Goal: Task Accomplishment & Management: Use online tool/utility

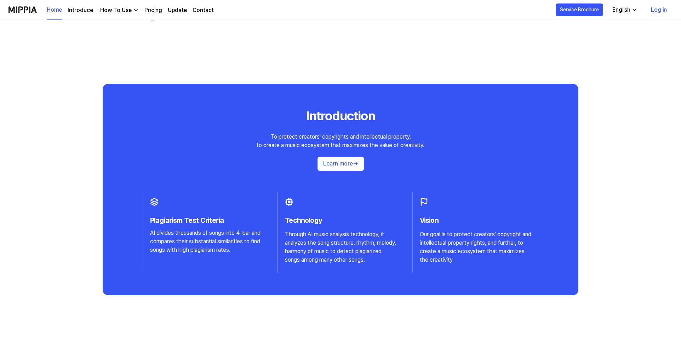
scroll to position [688, 0]
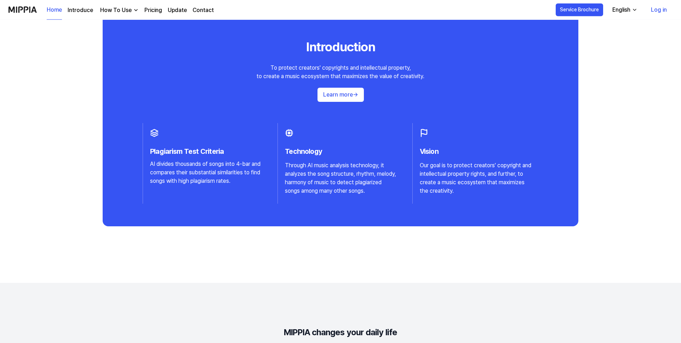
click at [146, 11] on link "Pricing" at bounding box center [153, 10] width 18 height 8
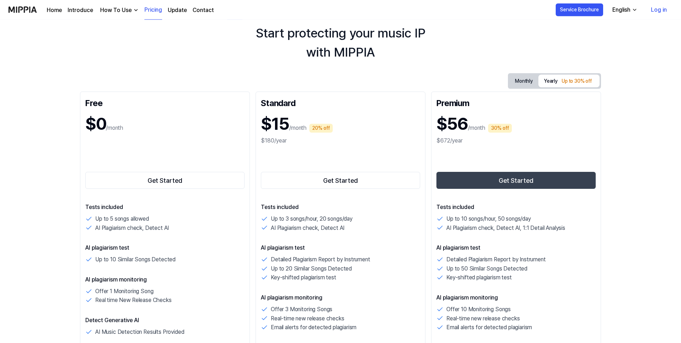
scroll to position [28, 0]
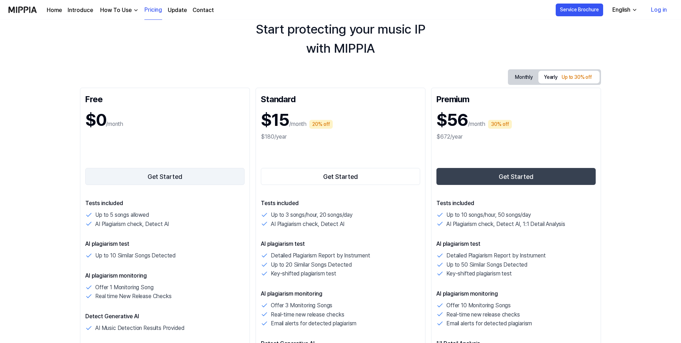
click at [197, 173] on button "Get Started" at bounding box center [164, 176] width 159 height 17
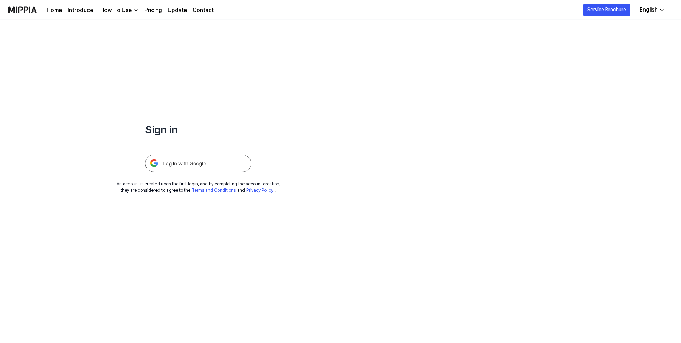
click at [200, 165] on img at bounding box center [198, 164] width 106 height 18
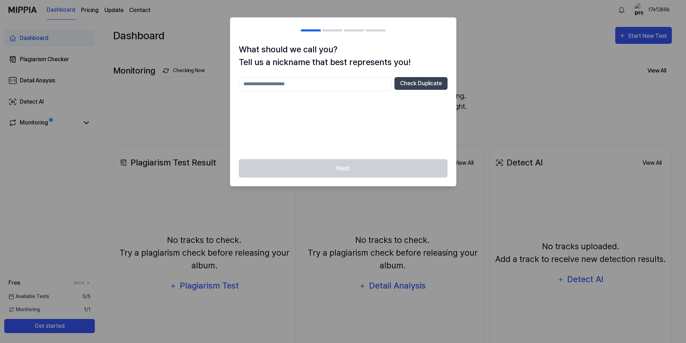
click at [290, 82] on input "text" at bounding box center [315, 84] width 153 height 14
type input "*******"
click at [411, 86] on button "Check Duplicate" at bounding box center [420, 83] width 53 height 13
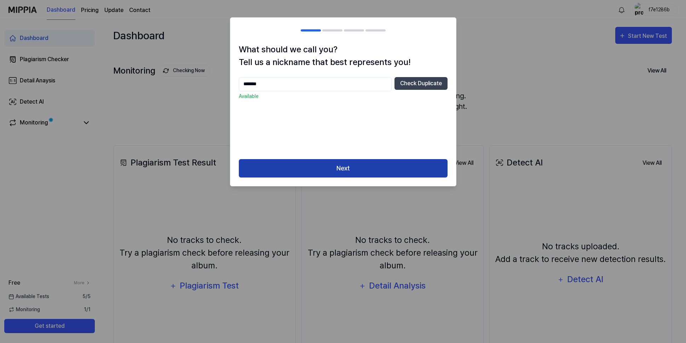
click at [389, 164] on button "Next" at bounding box center [343, 168] width 209 height 19
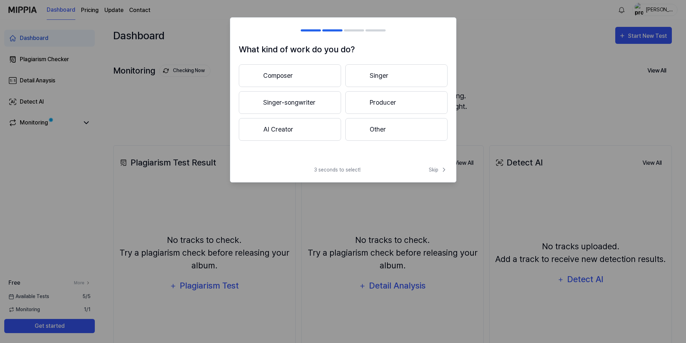
click at [307, 70] on button "Composer" at bounding box center [290, 75] width 102 height 23
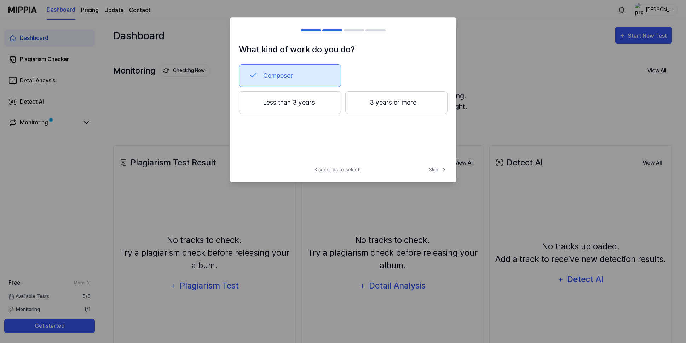
click at [312, 101] on button "Less than 3 years" at bounding box center [290, 102] width 102 height 23
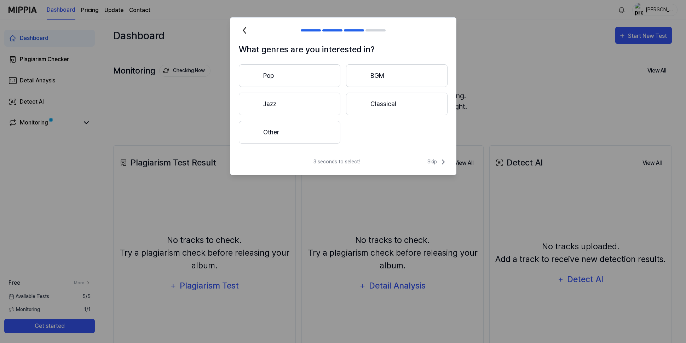
click at [309, 137] on button "Other" at bounding box center [290, 132] width 102 height 23
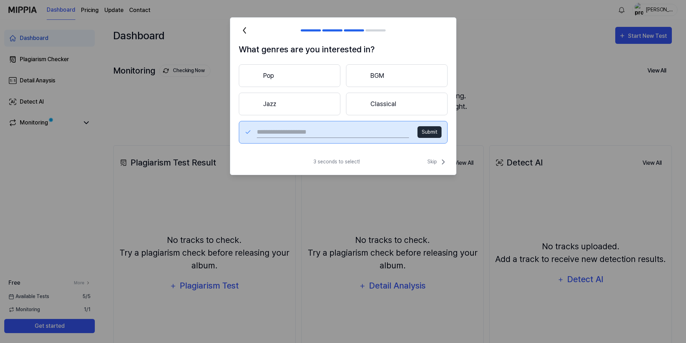
click at [307, 135] on input "text" at bounding box center [333, 132] width 152 height 11
type input "*******"
click at [425, 131] on button "Submit" at bounding box center [429, 132] width 24 height 12
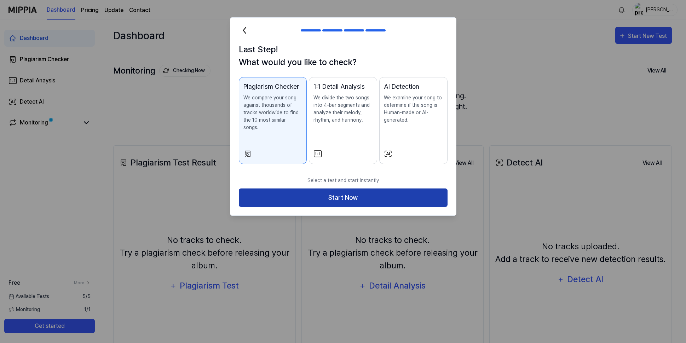
click at [363, 192] on button "Start Now" at bounding box center [343, 198] width 209 height 19
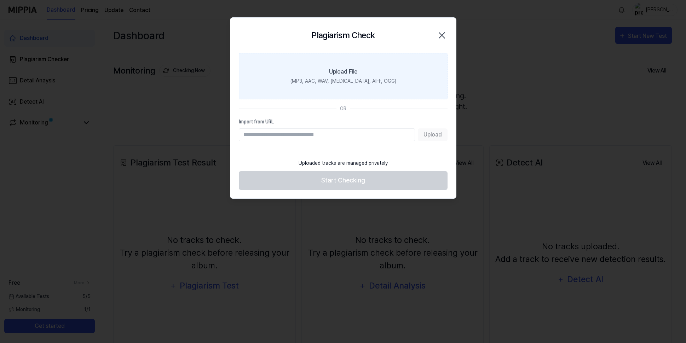
click at [366, 82] on div "(MP3, AAC, WAV, FLAC, AIFF, OGG)" at bounding box center [343, 80] width 106 height 7
click at [0, 0] on input "Upload File (MP3, AAC, WAV, FLAC, AIFF, OGG)" at bounding box center [0, 0] width 0 height 0
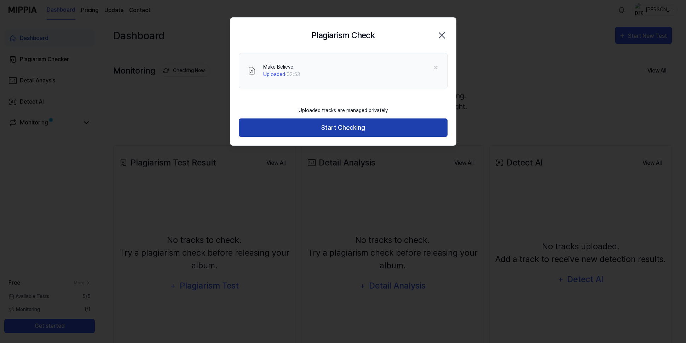
click at [392, 123] on button "Start Checking" at bounding box center [343, 128] width 209 height 19
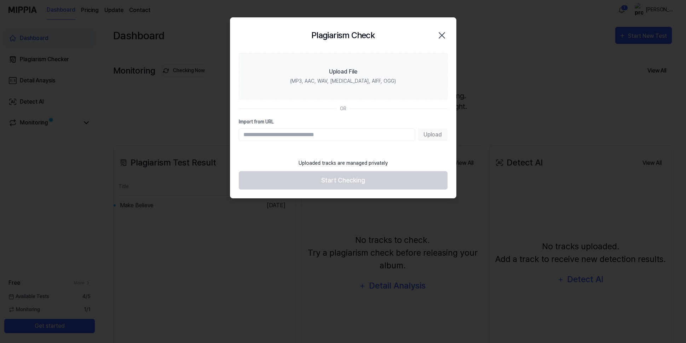
click at [508, 46] on div at bounding box center [343, 171] width 686 height 343
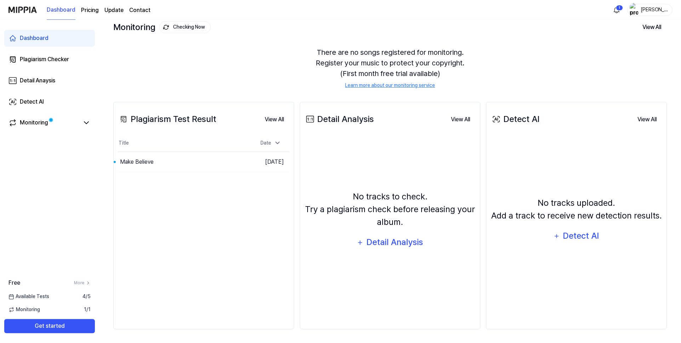
scroll to position [44, 0]
click at [226, 164] on button "Go to Results" at bounding box center [228, 161] width 38 height 11
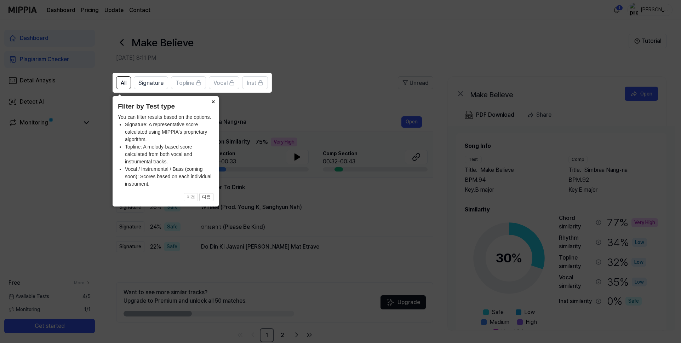
click at [212, 102] on button "×" at bounding box center [212, 101] width 11 height 10
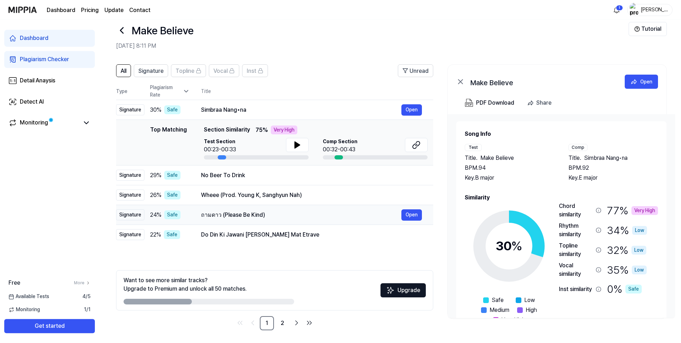
scroll to position [13, 0]
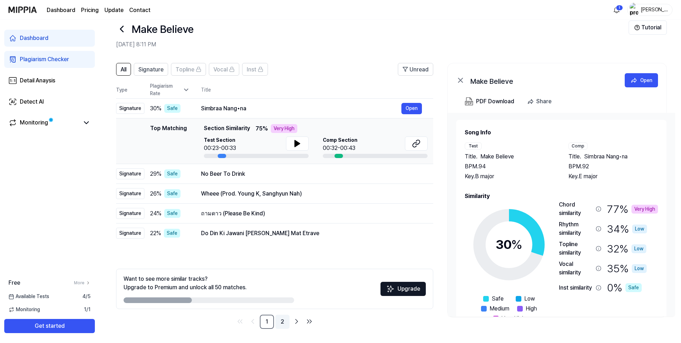
click at [284, 321] on link "2" at bounding box center [282, 322] width 14 height 14
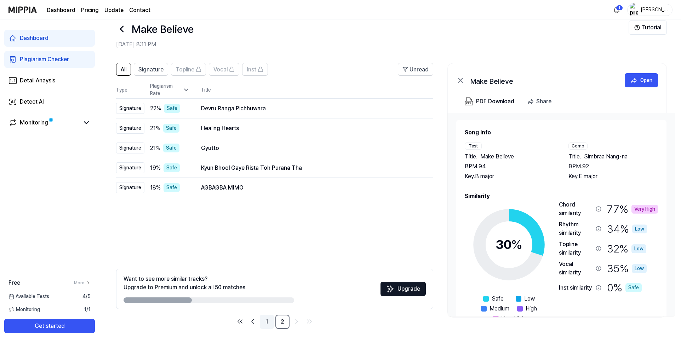
click at [266, 323] on link "1" at bounding box center [267, 322] width 14 height 14
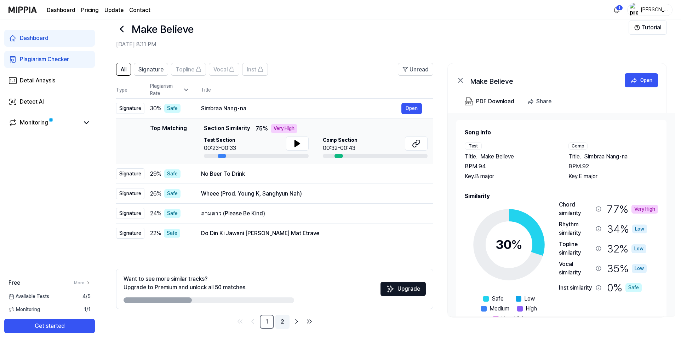
click at [280, 322] on link "2" at bounding box center [282, 322] width 14 height 14
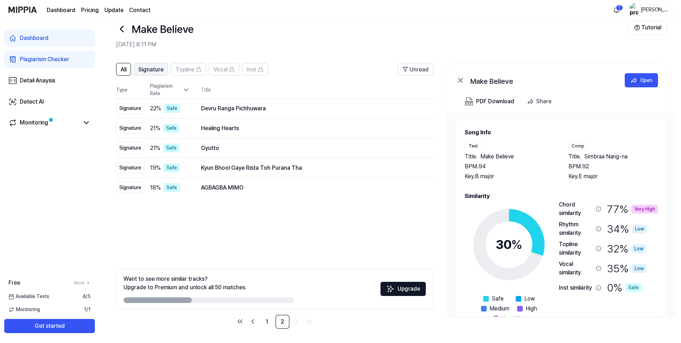
click at [147, 71] on span "Signature" at bounding box center [150, 69] width 25 height 8
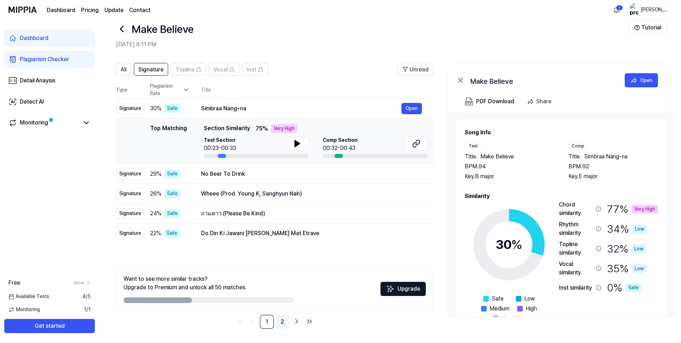
click at [284, 323] on link "2" at bounding box center [282, 322] width 14 height 14
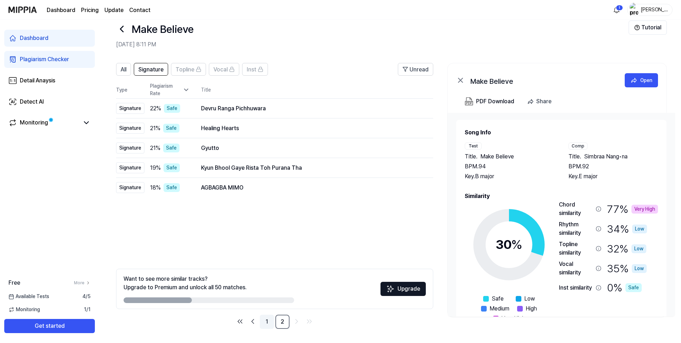
click at [268, 323] on link "1" at bounding box center [267, 322] width 14 height 14
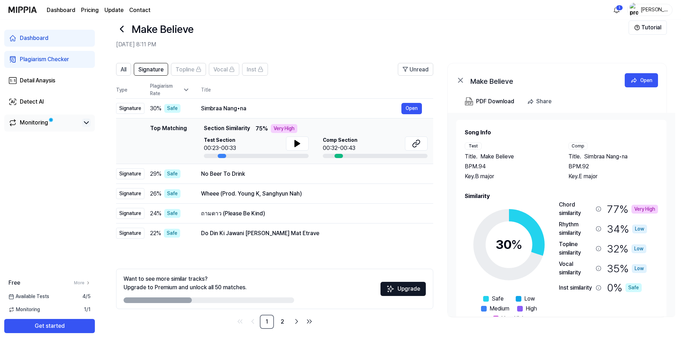
click at [82, 125] on icon at bounding box center [86, 123] width 8 height 8
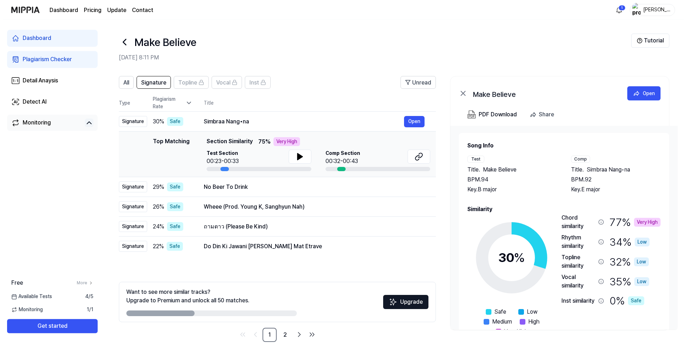
scroll to position [0, 0]
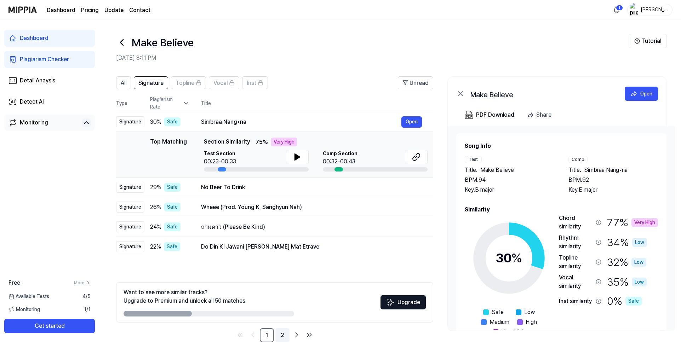
click at [281, 334] on link "2" at bounding box center [282, 335] width 14 height 14
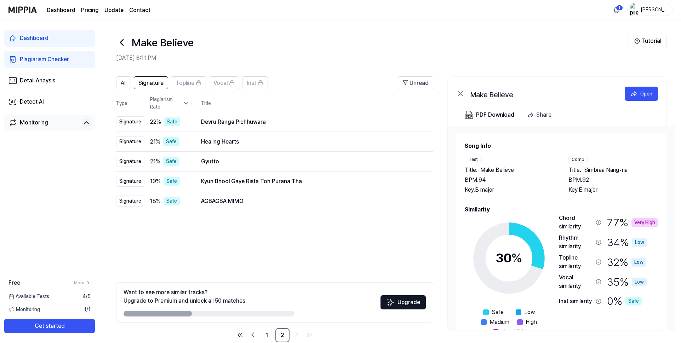
click at [42, 58] on div "Plagiarism Checker" at bounding box center [44, 59] width 49 height 8
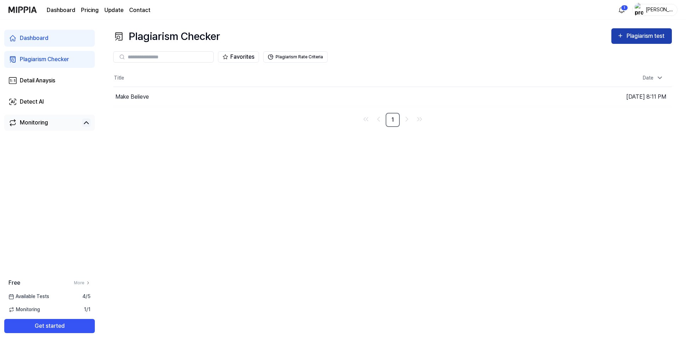
click at [636, 35] on div "Plagiarism test" at bounding box center [646, 35] width 40 height 9
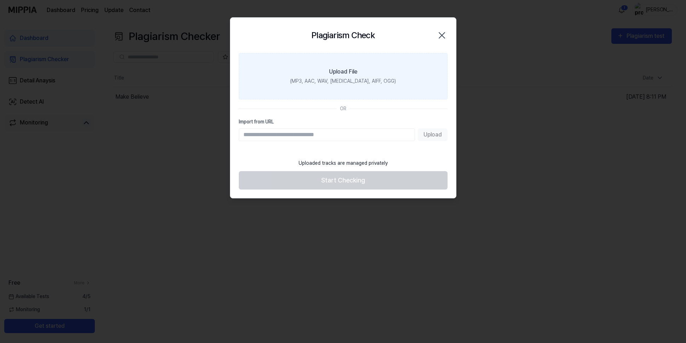
click at [354, 82] on div "(MP3, AAC, WAV, FLAC, AIFF, OGG)" at bounding box center [343, 80] width 106 height 7
click at [0, 0] on input "Upload File (MP3, AAC, WAV, FLAC, AIFF, OGG)" at bounding box center [0, 0] width 0 height 0
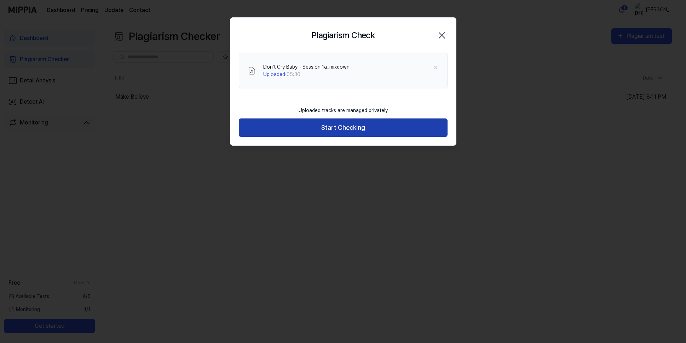
click at [384, 129] on button "Start Checking" at bounding box center [343, 128] width 209 height 19
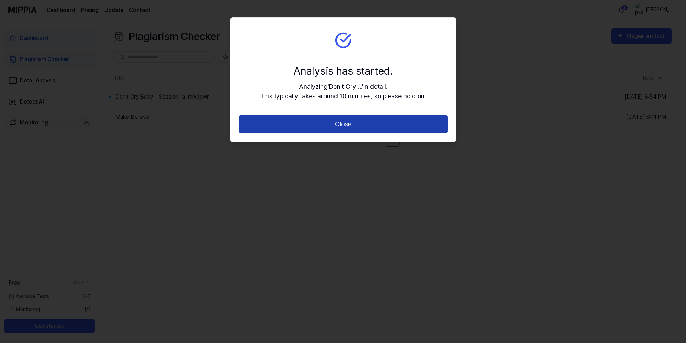
click at [371, 124] on button "Close" at bounding box center [343, 124] width 209 height 19
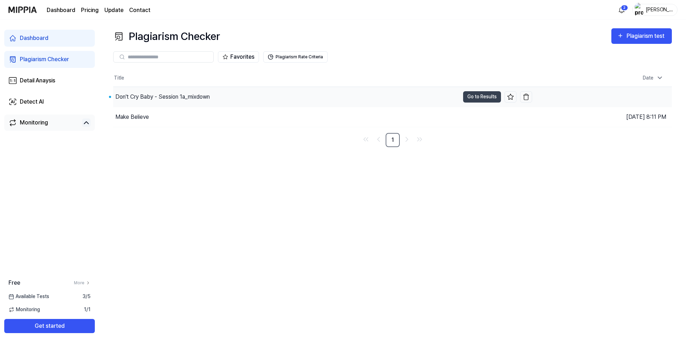
click at [208, 97] on div "Don't Cry Baby - Session 1a_mixdown" at bounding box center [162, 97] width 94 height 8
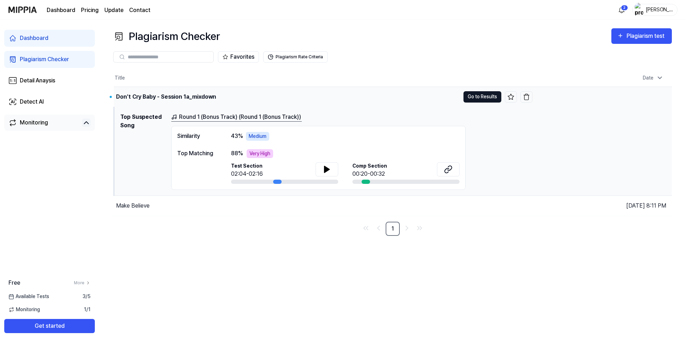
click at [479, 96] on button "Go to Results" at bounding box center [482, 96] width 38 height 11
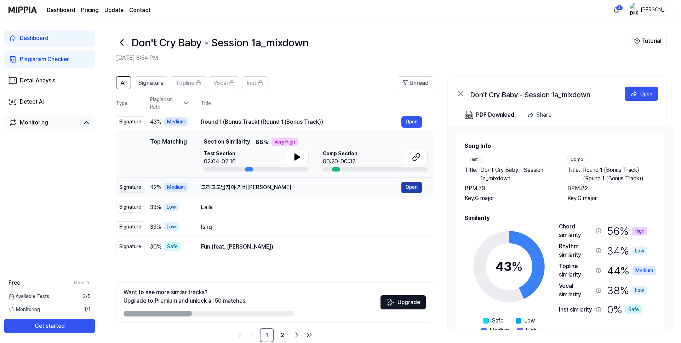
click at [414, 191] on button "Open" at bounding box center [411, 187] width 21 height 11
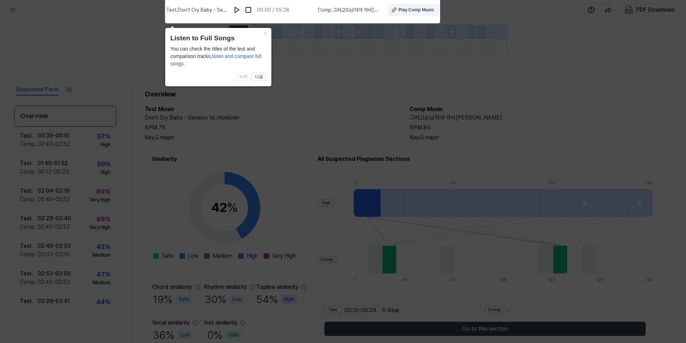
click at [408, 11] on div "Play Comp Music" at bounding box center [416, 10] width 35 height 6
click at [335, 82] on icon at bounding box center [343, 169] width 686 height 347
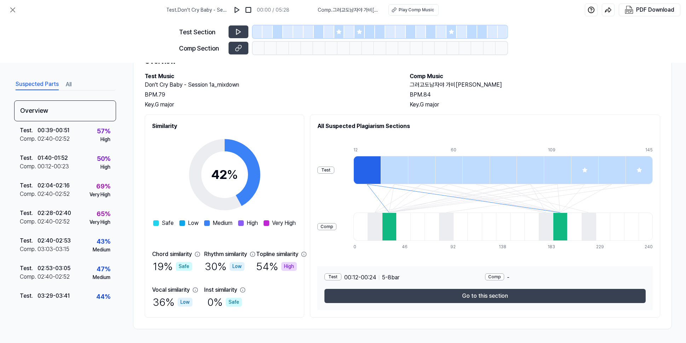
scroll to position [33, 0]
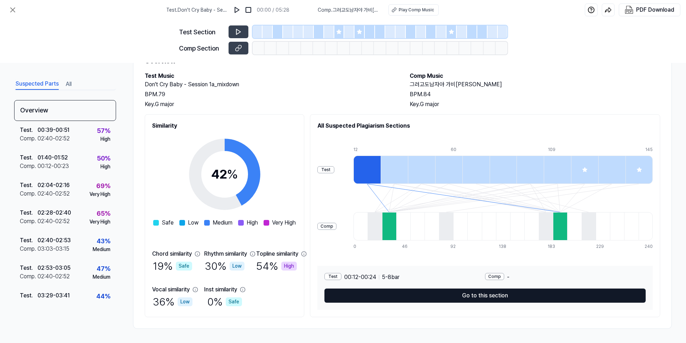
click at [392, 296] on button "Go to this section" at bounding box center [484, 296] width 321 height 14
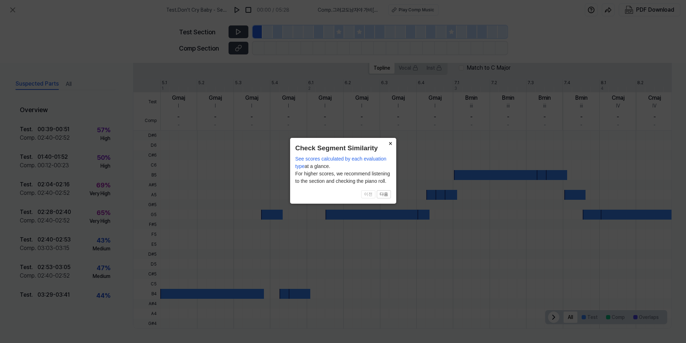
click at [389, 143] on button "×" at bounding box center [390, 143] width 11 height 10
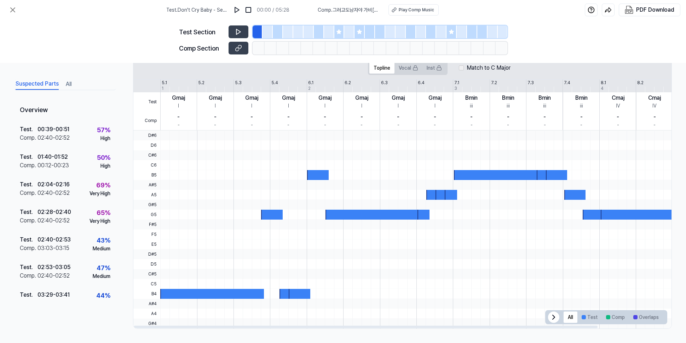
click at [550, 320] on icon at bounding box center [553, 317] width 8 height 8
click at [237, 31] on icon at bounding box center [238, 31] width 7 height 7
click at [239, 48] on icon at bounding box center [238, 48] width 7 height 7
click at [516, 27] on div "Test Section Comp Section" at bounding box center [343, 41] width 686 height 43
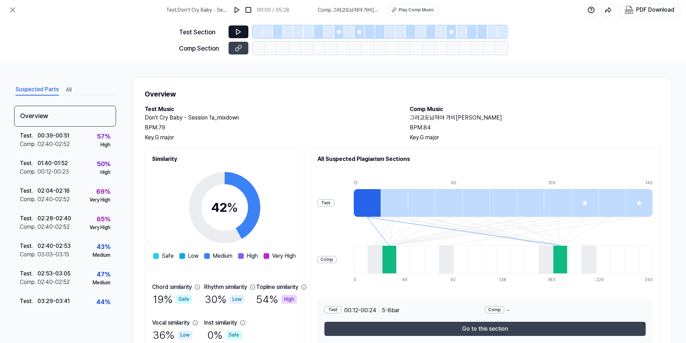
click at [242, 34] on button at bounding box center [239, 31] width 20 height 13
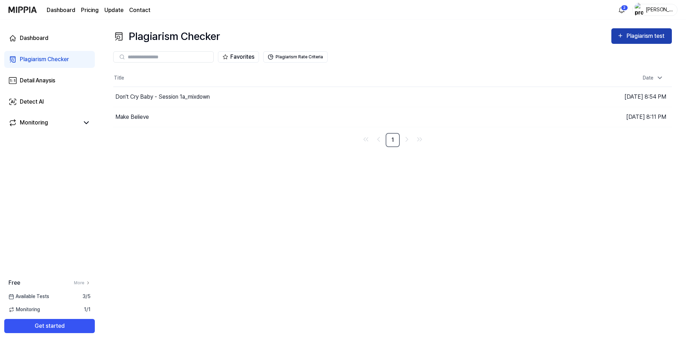
click at [643, 40] on div "Plagiarism test" at bounding box center [646, 35] width 40 height 9
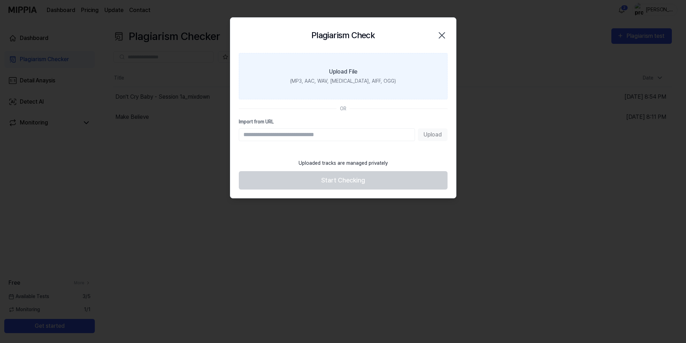
click at [322, 79] on div "(MP3, AAC, WAV, [MEDICAL_DATA], AIFF, OGG)" at bounding box center [343, 80] width 106 height 7
click at [0, 0] on input "Upload File (MP3, AAC, WAV, [MEDICAL_DATA], AIFF, OGG)" at bounding box center [0, 0] width 0 height 0
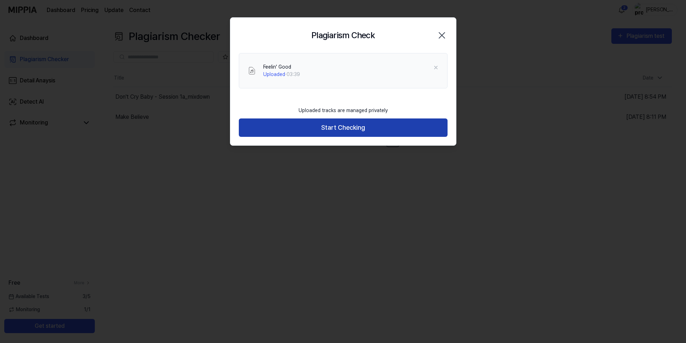
click at [331, 131] on button "Start Checking" at bounding box center [343, 128] width 209 height 19
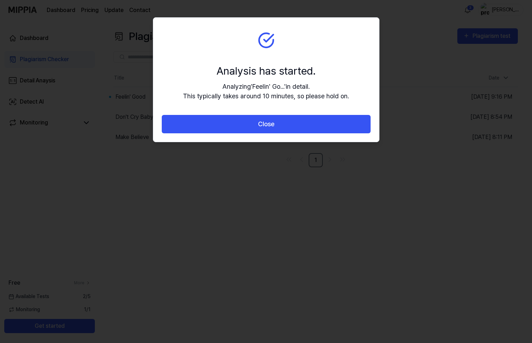
drag, startPoint x: 267, startPoint y: 122, endPoint x: 224, endPoint y: 39, distance: 93.7
click at [224, 39] on div "Analysis has started. Analyzing ' Feelin' Go... ' in detail. This typically tak…" at bounding box center [266, 80] width 226 height 125
